Goal: Find specific page/section: Find specific page/section

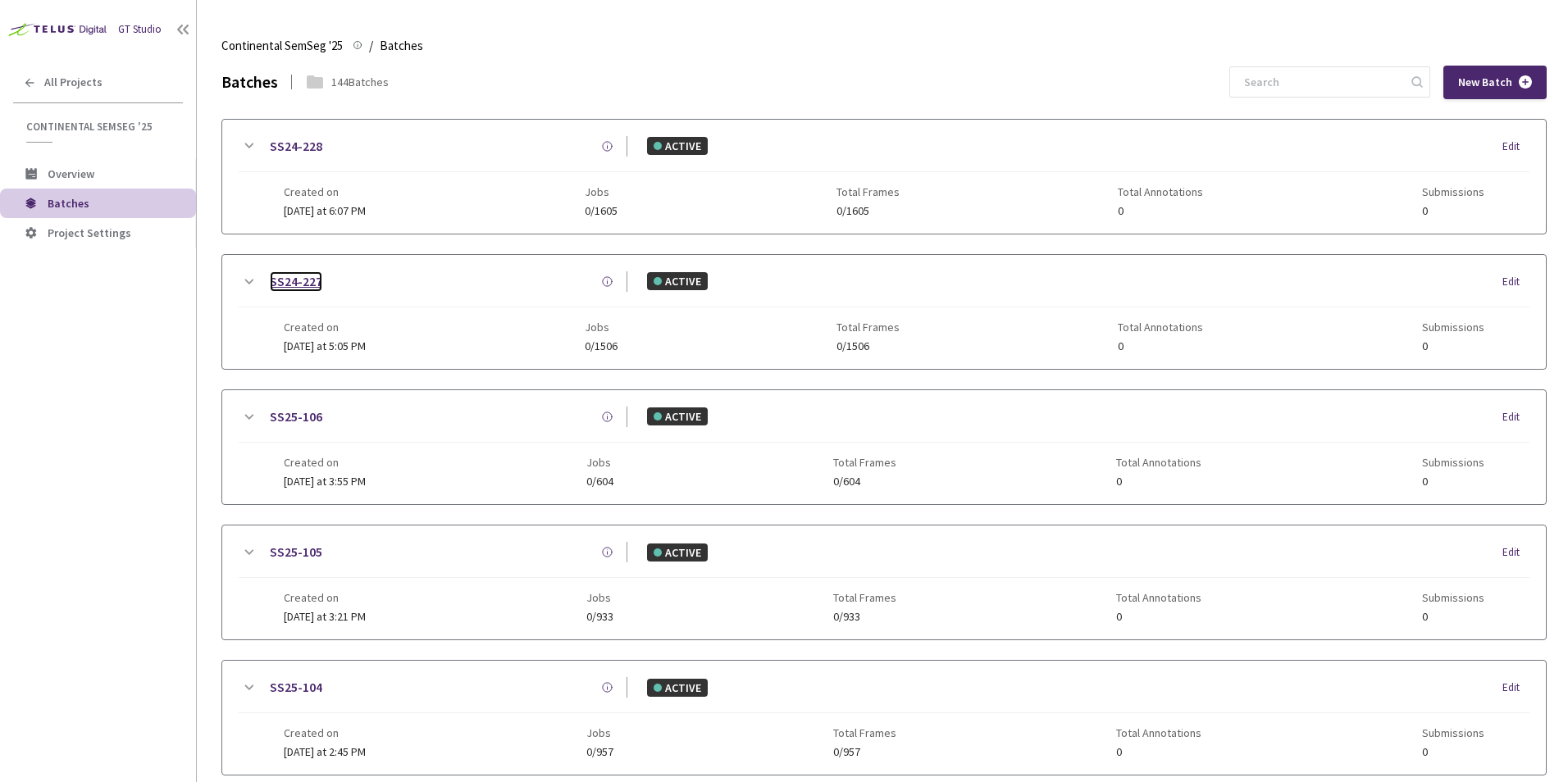
click at [307, 278] on link "SS24-227" at bounding box center [296, 281] width 53 height 20
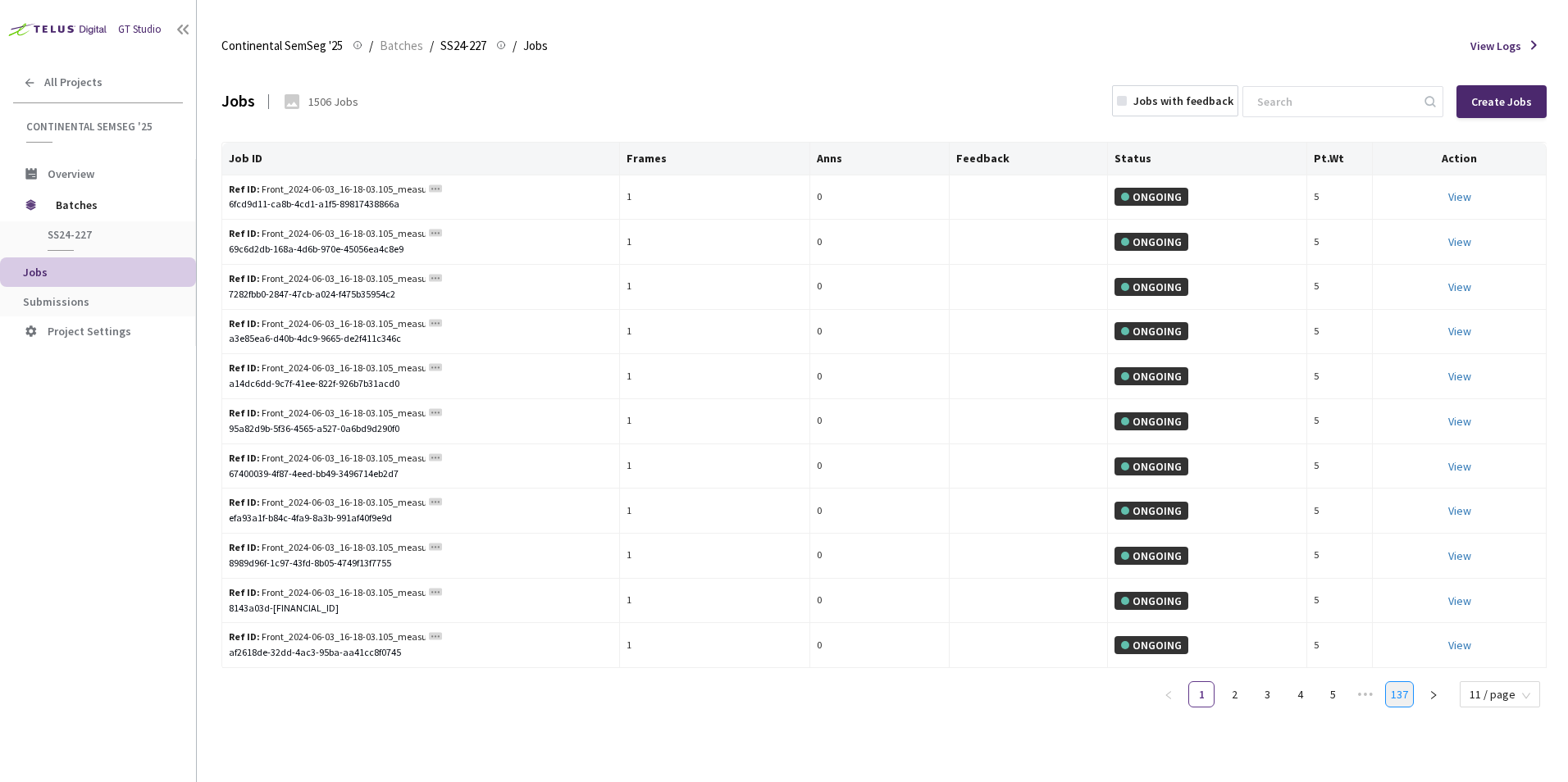
click at [1407, 699] on link "137" at bounding box center [1399, 694] width 27 height 25
